Goal: Task Accomplishment & Management: Use online tool/utility

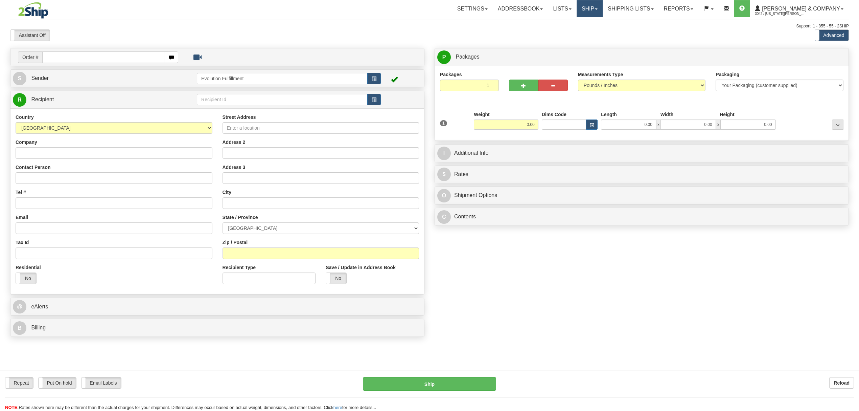
click at [603, 14] on link "Ship" at bounding box center [590, 8] width 26 height 17
click at [600, 40] on div "Assistant On Assistant Off Do a return Do a return Previous Next Standard Advan…" at bounding box center [429, 34] width 849 height 11
drag, startPoint x: 604, startPoint y: 16, endPoint x: 605, endPoint y: 24, distance: 7.6
click at [603, 16] on link "Ship" at bounding box center [590, 8] width 26 height 17
click at [596, 32] on span "OnHold / Order Queue" at bounding box center [572, 32] width 48 height 5
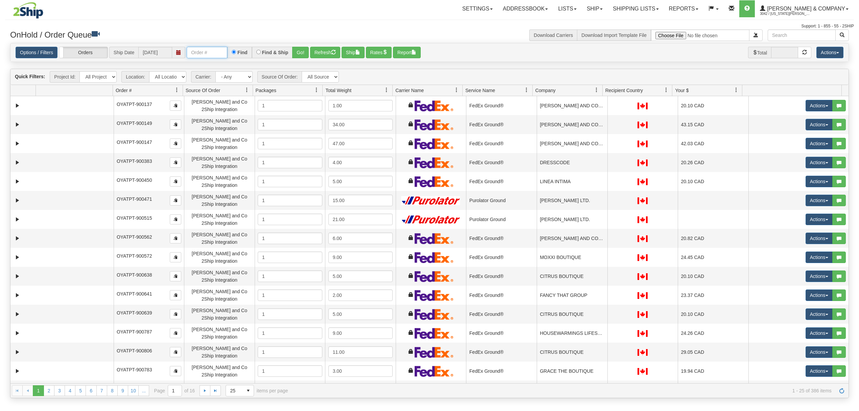
click at [217, 49] on input "text" at bounding box center [207, 52] width 41 height 11
click at [305, 51] on button "Go!" at bounding box center [300, 52] width 17 height 11
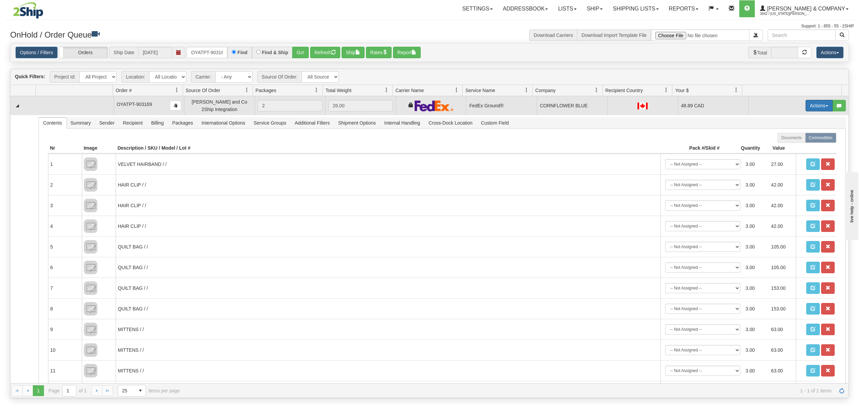
click at [806, 103] on button "Actions" at bounding box center [819, 105] width 27 height 11
click at [785, 145] on span "Ship" at bounding box center [792, 144] width 14 height 5
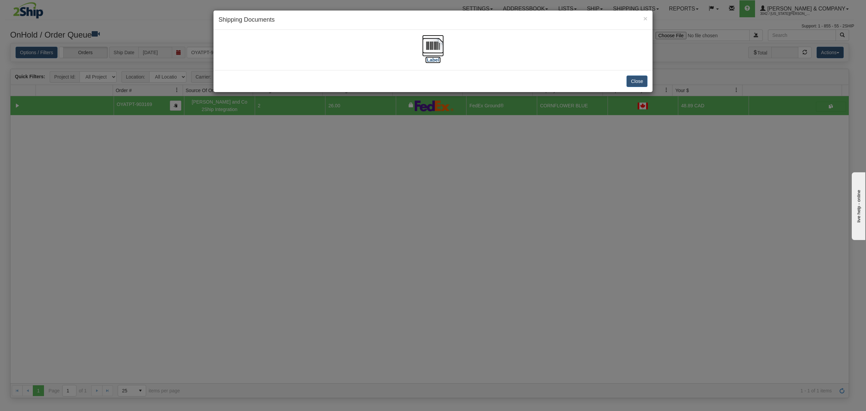
click at [441, 45] on img at bounding box center [433, 46] width 22 height 22
click at [637, 85] on button "Close" at bounding box center [636, 80] width 21 height 11
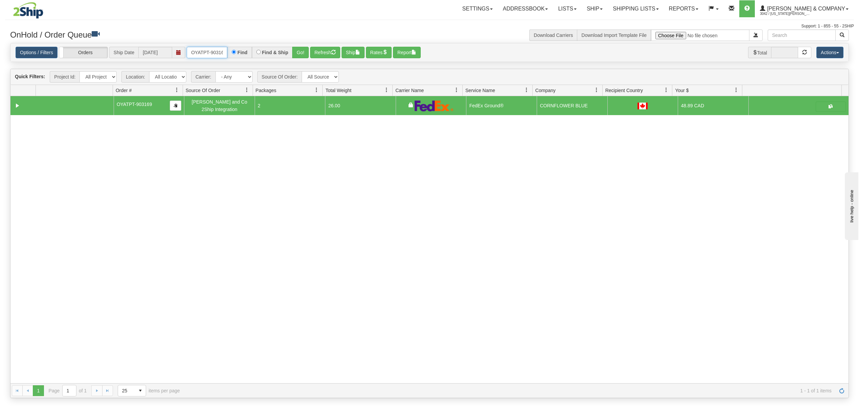
click at [198, 56] on input "OYATPT-903169" at bounding box center [207, 52] width 41 height 11
type input "OYATPT-903173"
click at [301, 55] on button "Go!" at bounding box center [300, 52] width 17 height 11
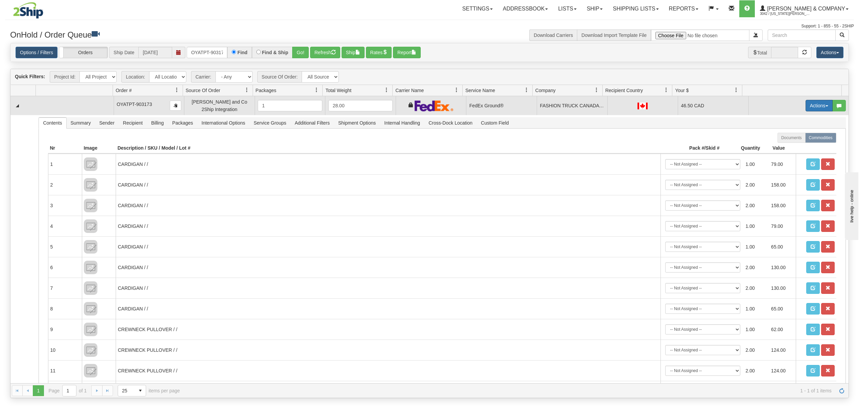
click at [806, 105] on button "Actions" at bounding box center [819, 105] width 27 height 11
click at [785, 146] on span "Ship" at bounding box center [792, 144] width 14 height 5
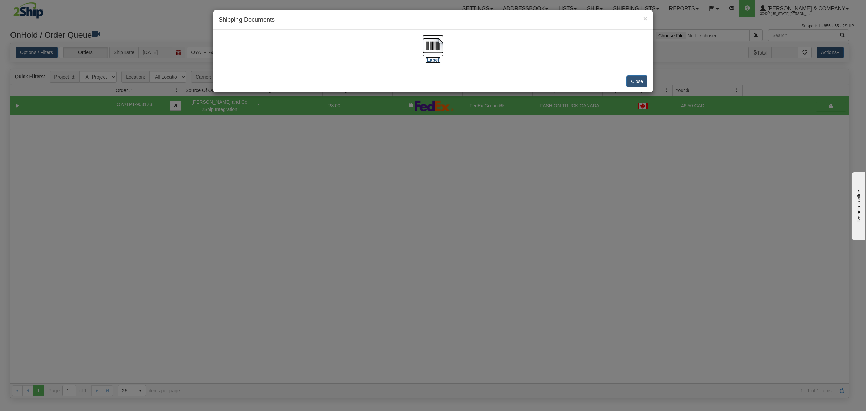
click at [425, 47] on img at bounding box center [433, 46] width 22 height 22
click at [636, 83] on button "Close" at bounding box center [636, 80] width 21 height 11
